Goal: Task Accomplishment & Management: Manage account settings

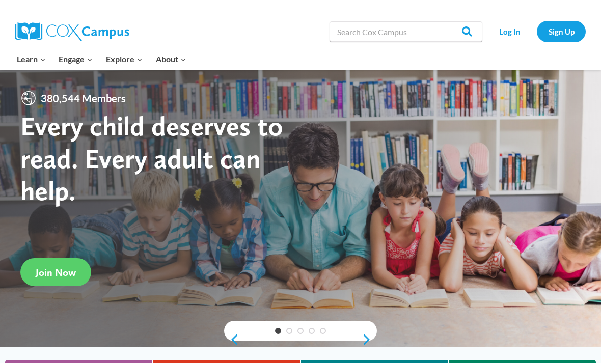
click at [561, 35] on link "Sign Up" at bounding box center [561, 31] width 49 height 21
click at [499, 29] on link "Log In" at bounding box center [509, 31] width 44 height 21
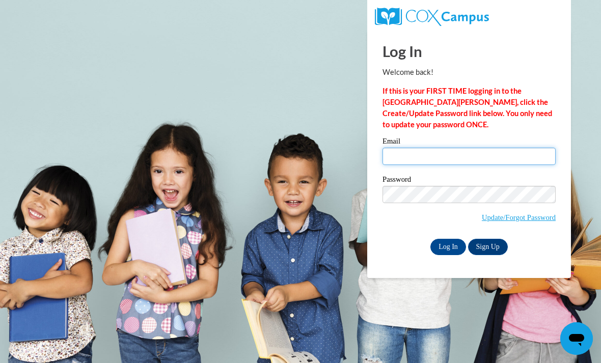
click at [460, 154] on input "Email" at bounding box center [468, 156] width 173 height 17
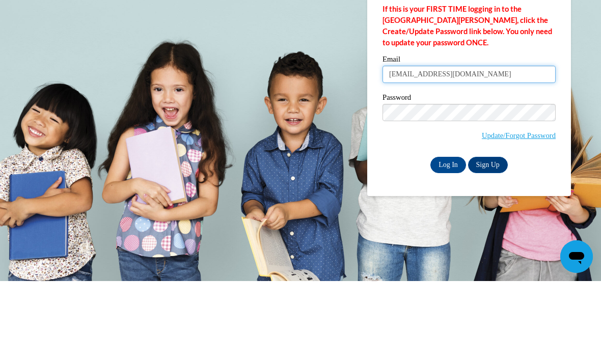
type input "aminazeman05@gmail.com"
click at [491, 176] on label "Password" at bounding box center [468, 181] width 173 height 10
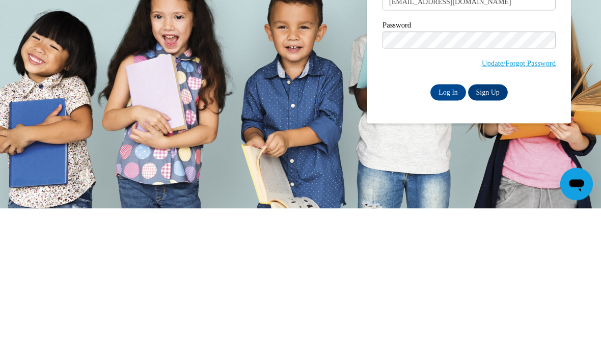
click at [454, 239] on input "Log In" at bounding box center [448, 247] width 36 height 16
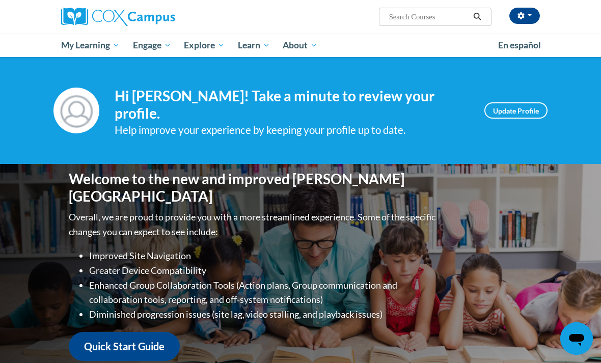
click at [0, 0] on span "My Course Progress" at bounding box center [0, 0] width 0 height 0
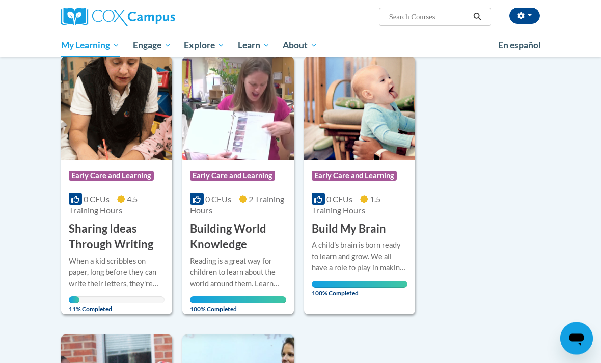
scroll to position [129, 0]
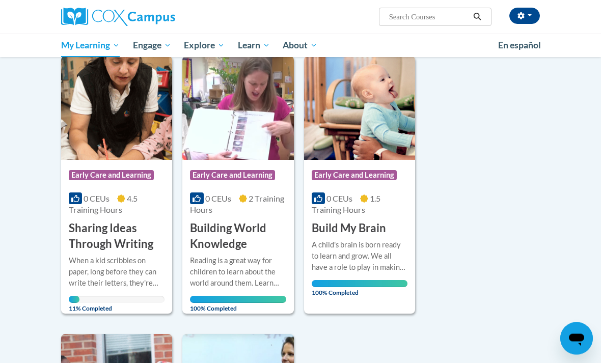
click at [127, 235] on h3 "Sharing Ideas Through Writing" at bounding box center [117, 237] width 96 height 32
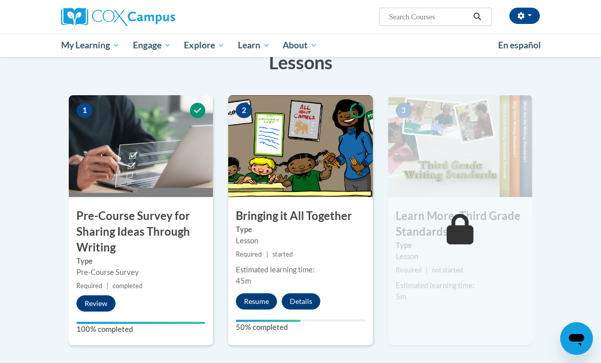
scroll to position [180, 0]
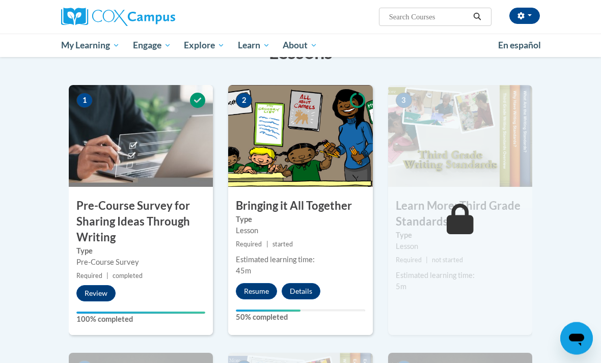
click at [257, 284] on button "Resume" at bounding box center [256, 292] width 41 height 16
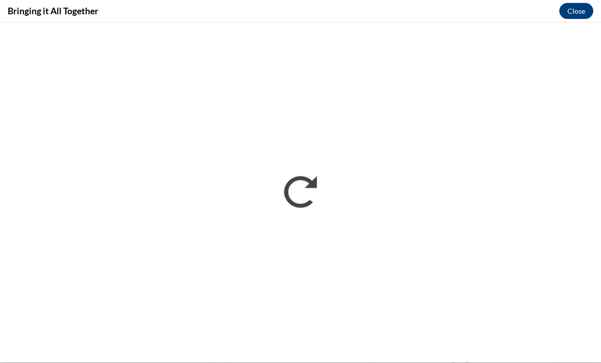
scroll to position [0, 0]
